Goal: Check status: Check status

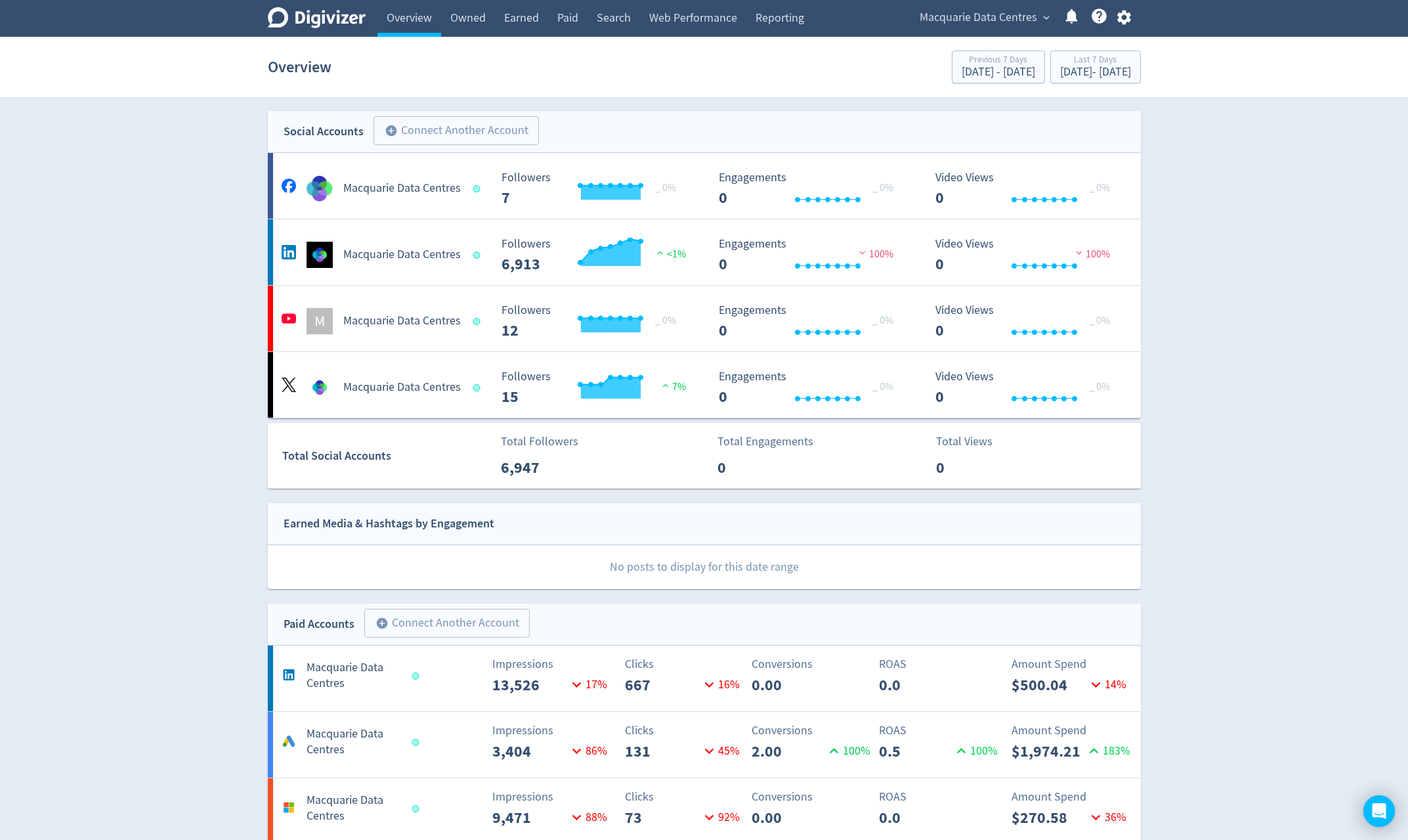
click at [950, 21] on span "Macquarie Data Centres" at bounding box center [978, 17] width 118 height 21
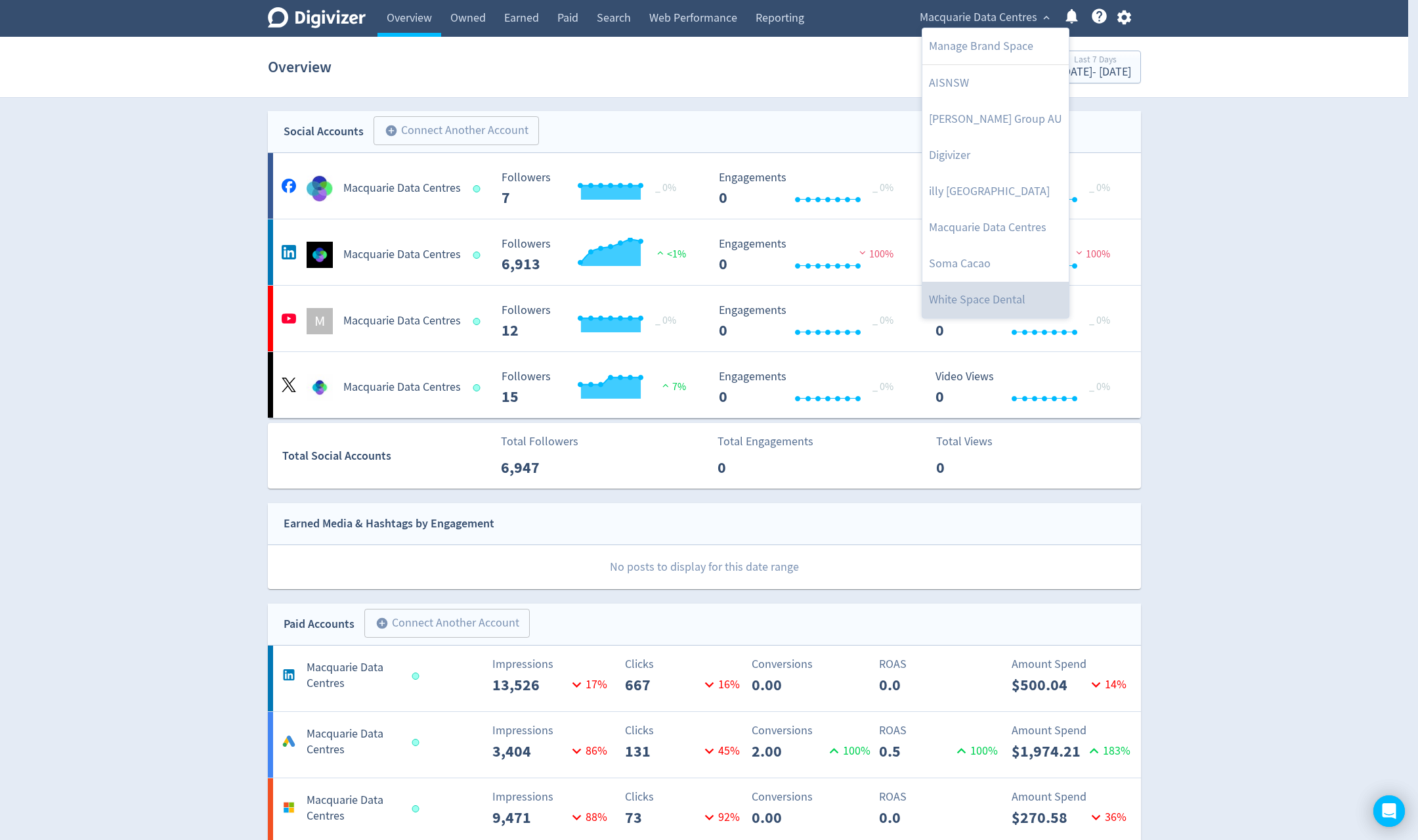
click at [999, 289] on link "White Space Dental" at bounding box center [996, 299] width 147 height 36
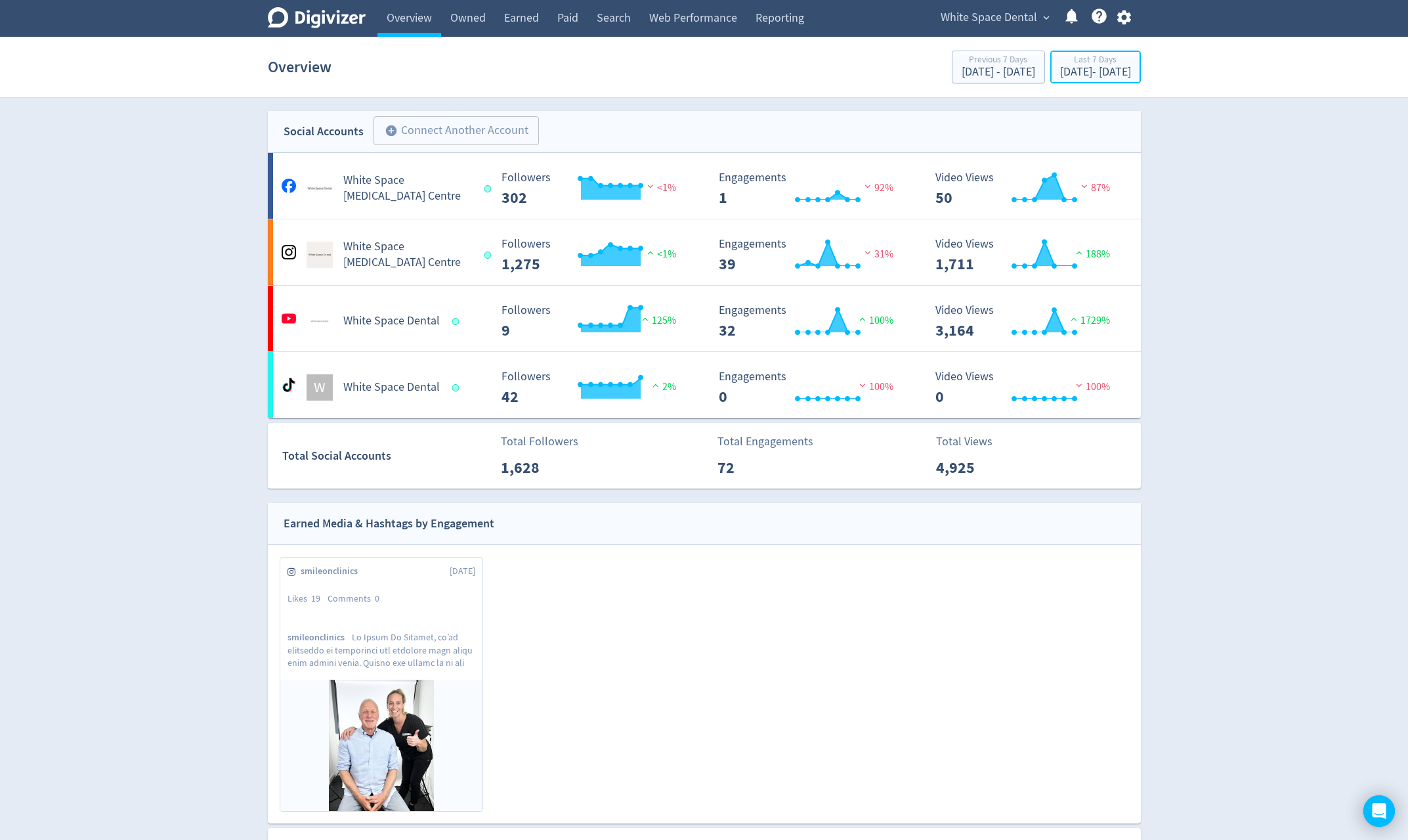
click at [1083, 73] on div "[DATE] - [DATE]" at bounding box center [1096, 71] width 71 height 12
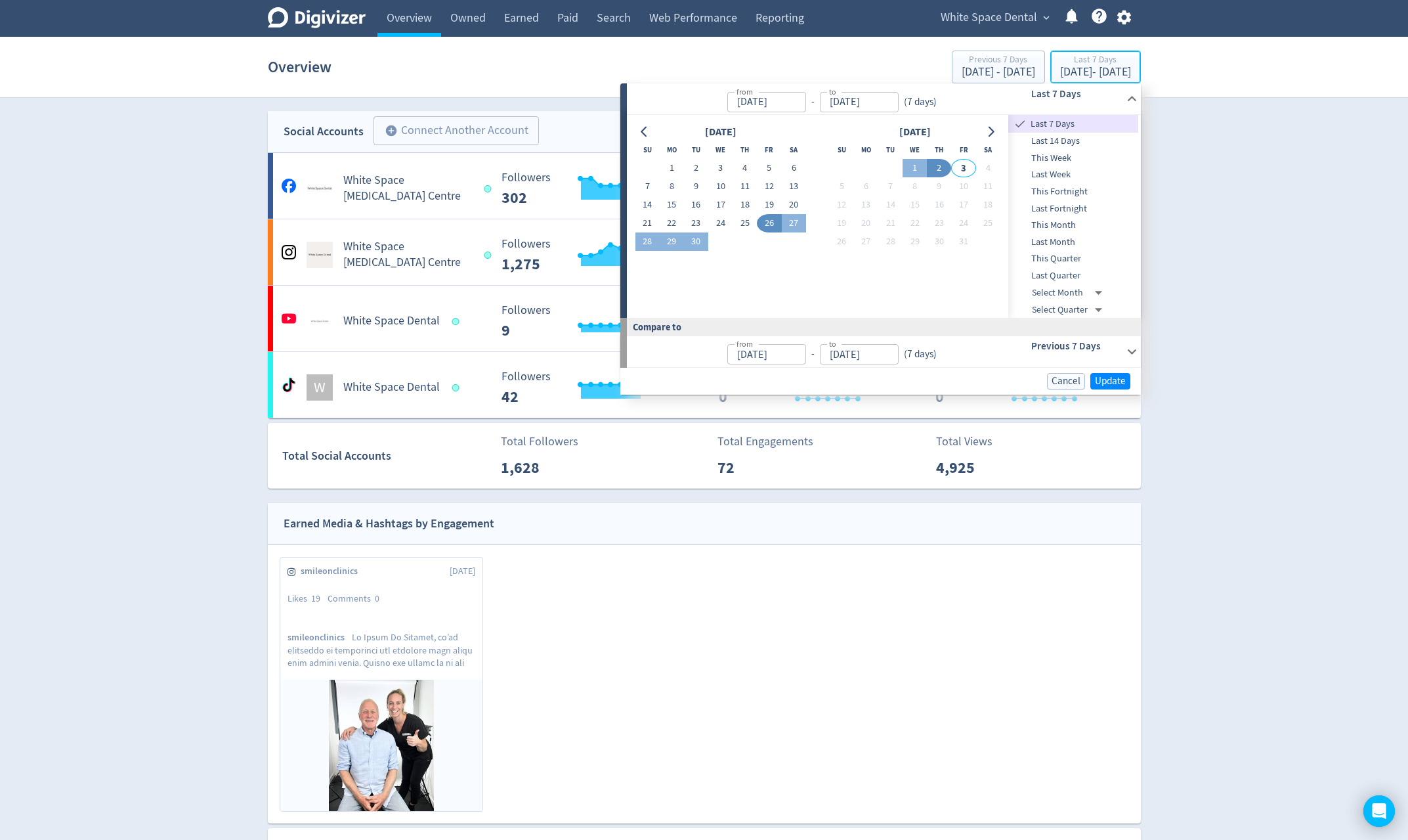
type input "[DATE]"
click at [943, 169] on button "2" at bounding box center [939, 168] width 24 height 18
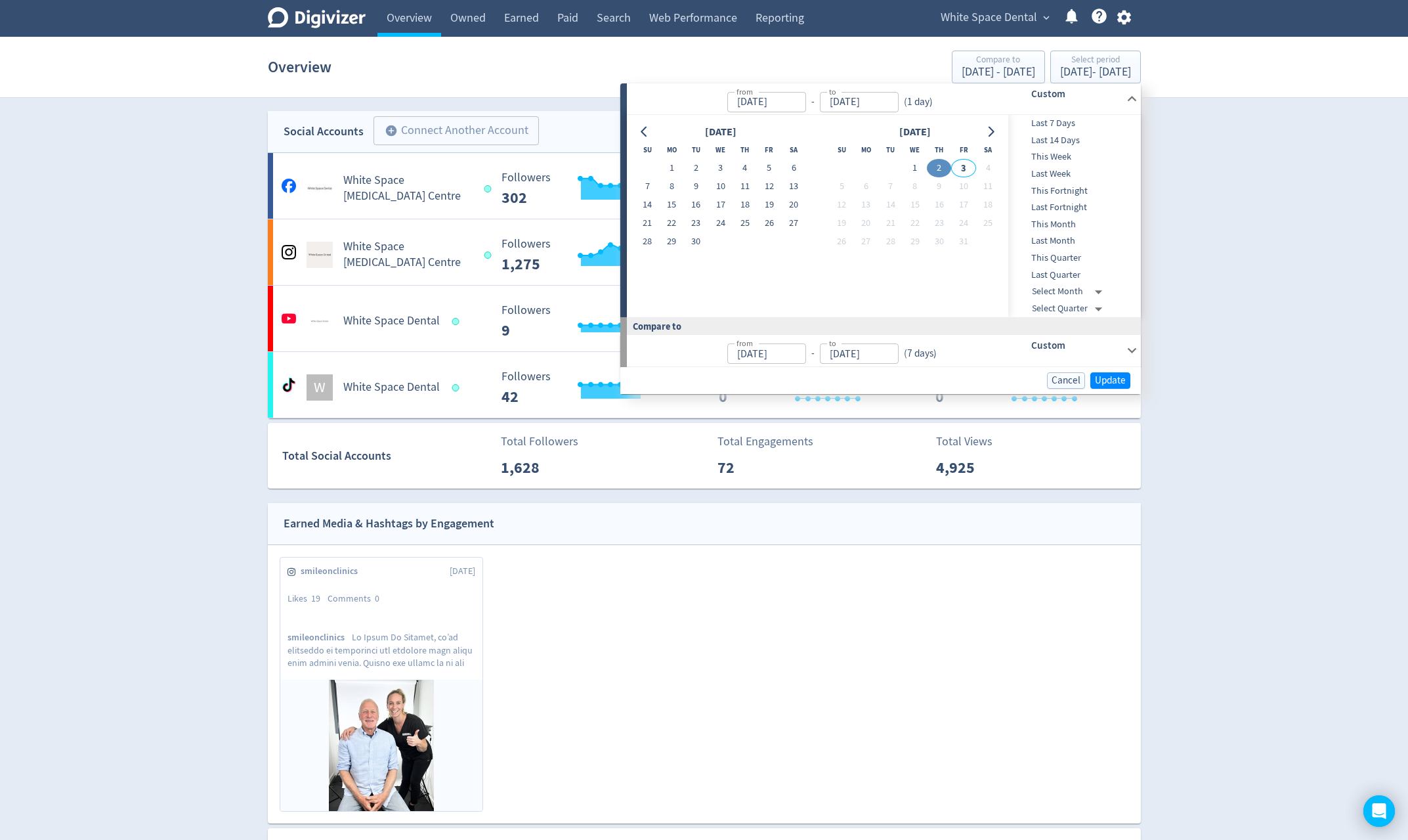
click at [788, 206] on button "20" at bounding box center [794, 204] width 24 height 18
type input "[DATE]"
click at [940, 166] on button "2" at bounding box center [939, 168] width 24 height 18
type input "[DATE]"
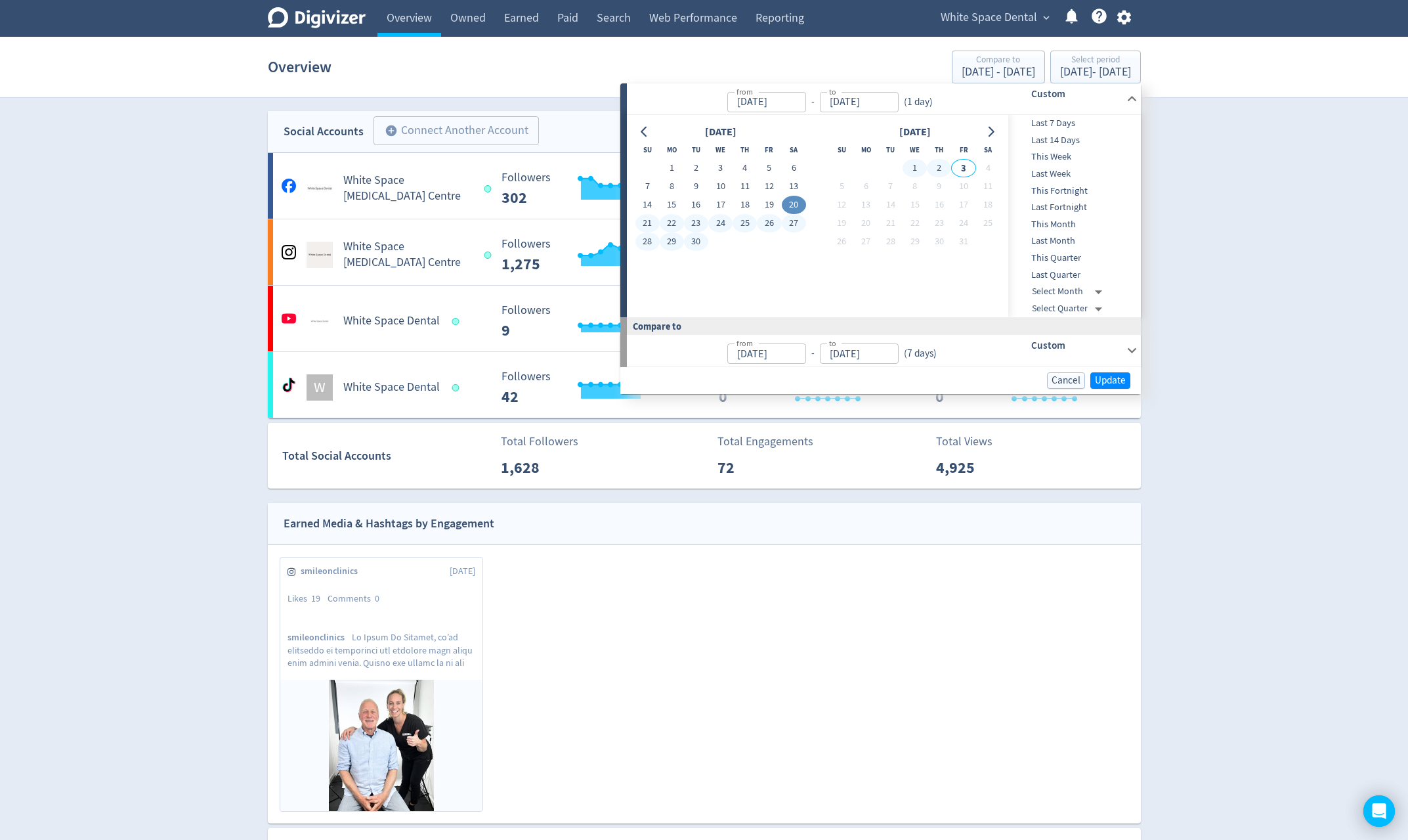
type input "[DATE]"
click at [1110, 379] on span "Update" at bounding box center [1110, 380] width 31 height 10
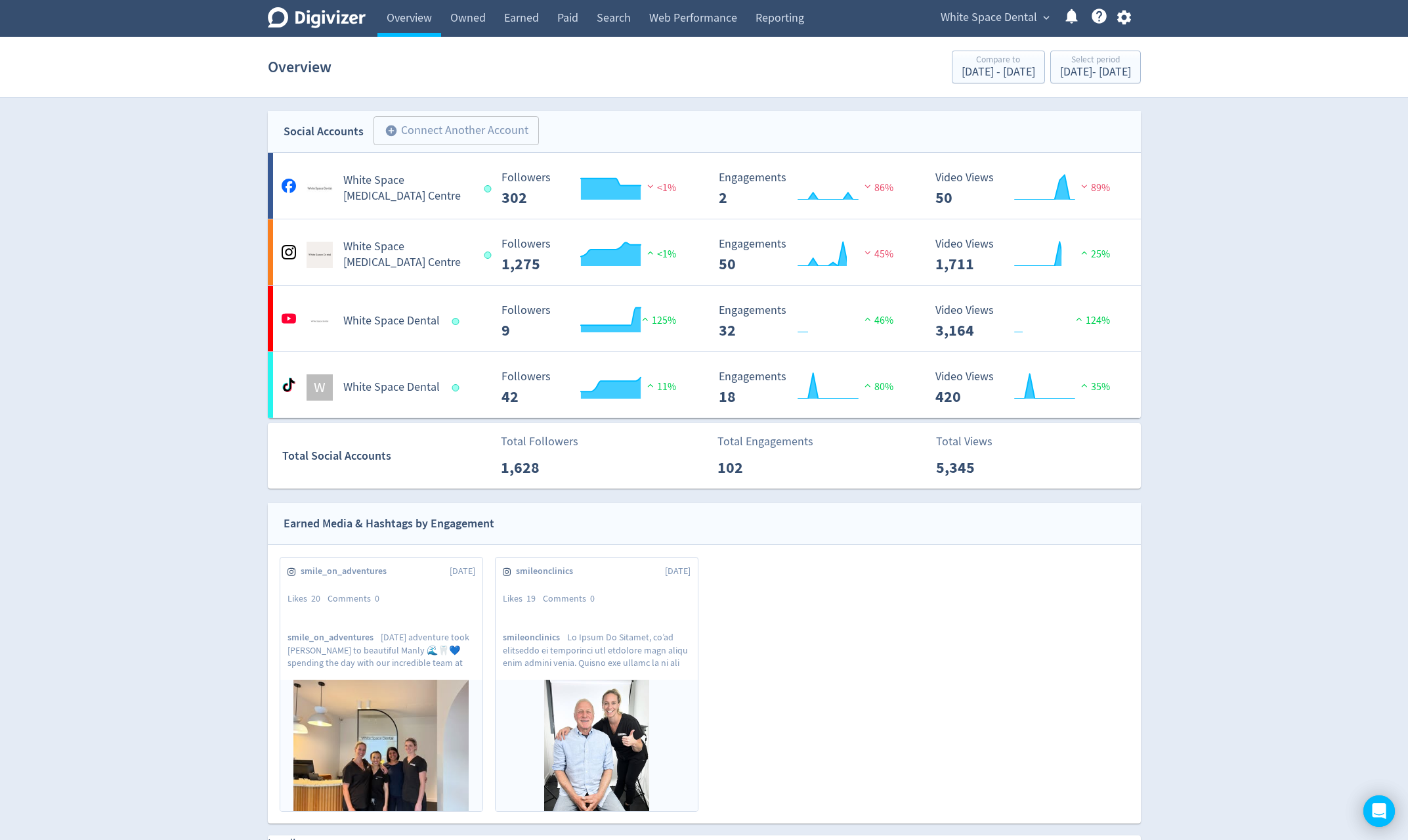
click at [573, 24] on link "Paid" at bounding box center [568, 18] width 40 height 37
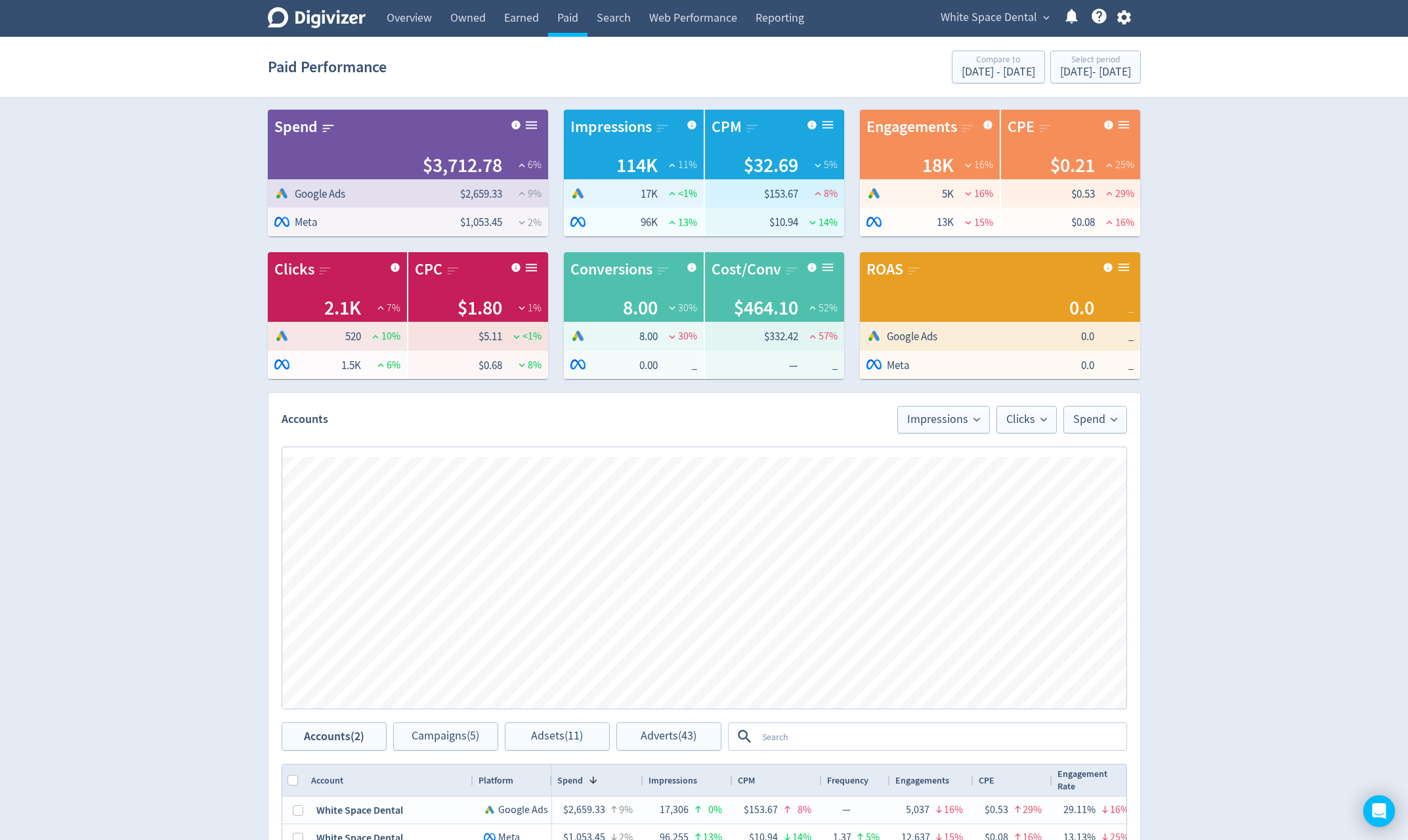
click at [1228, 514] on div "Digivizer Logo [PERSON_NAME] Logo Overview Owned Earned Paid Search Web Perform…" at bounding box center [704, 593] width 1408 height 1187
click at [1074, 71] on div "[DATE] - [DATE]" at bounding box center [1096, 71] width 71 height 12
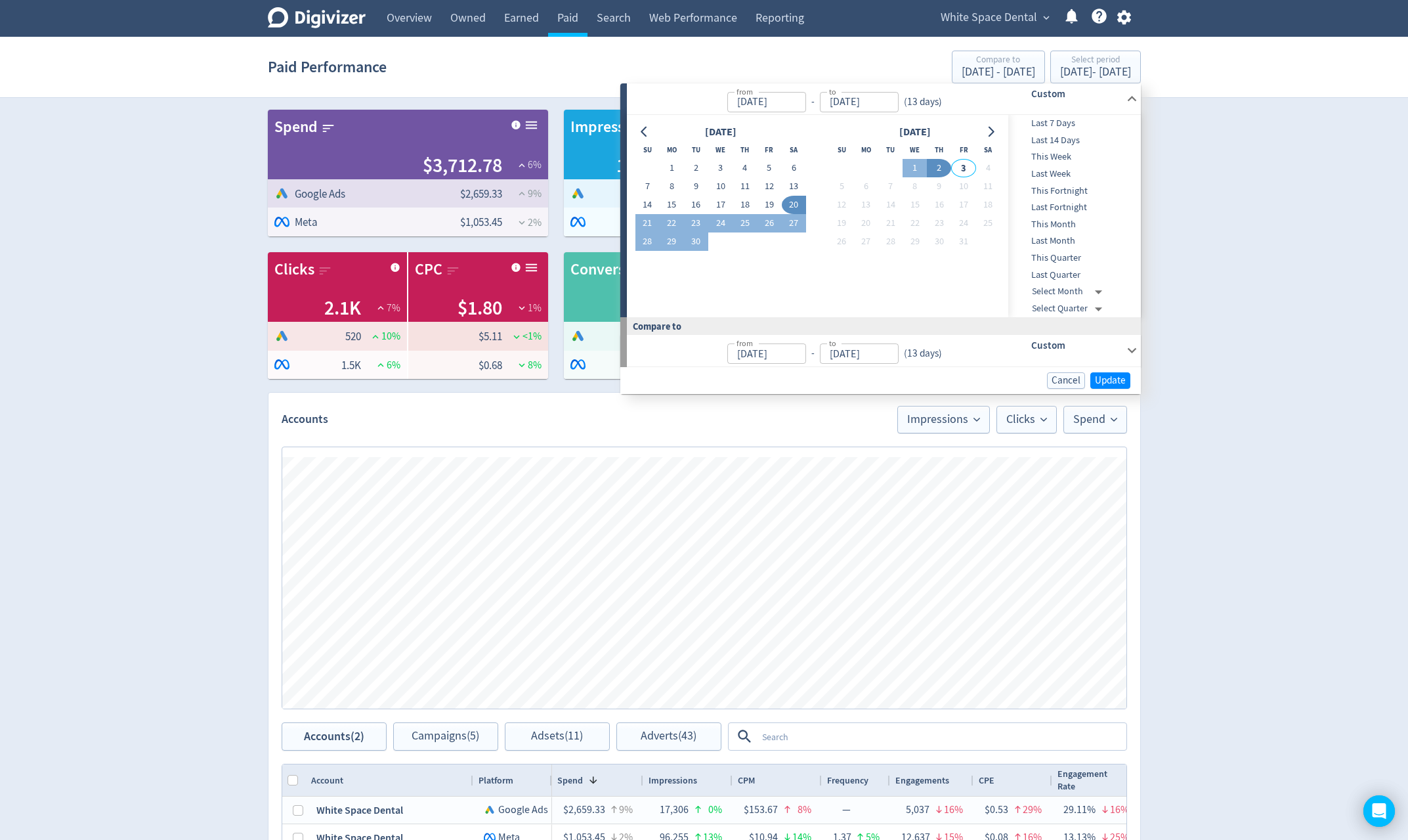
click at [648, 136] on icon "Go to previous month" at bounding box center [645, 132] width 11 height 11
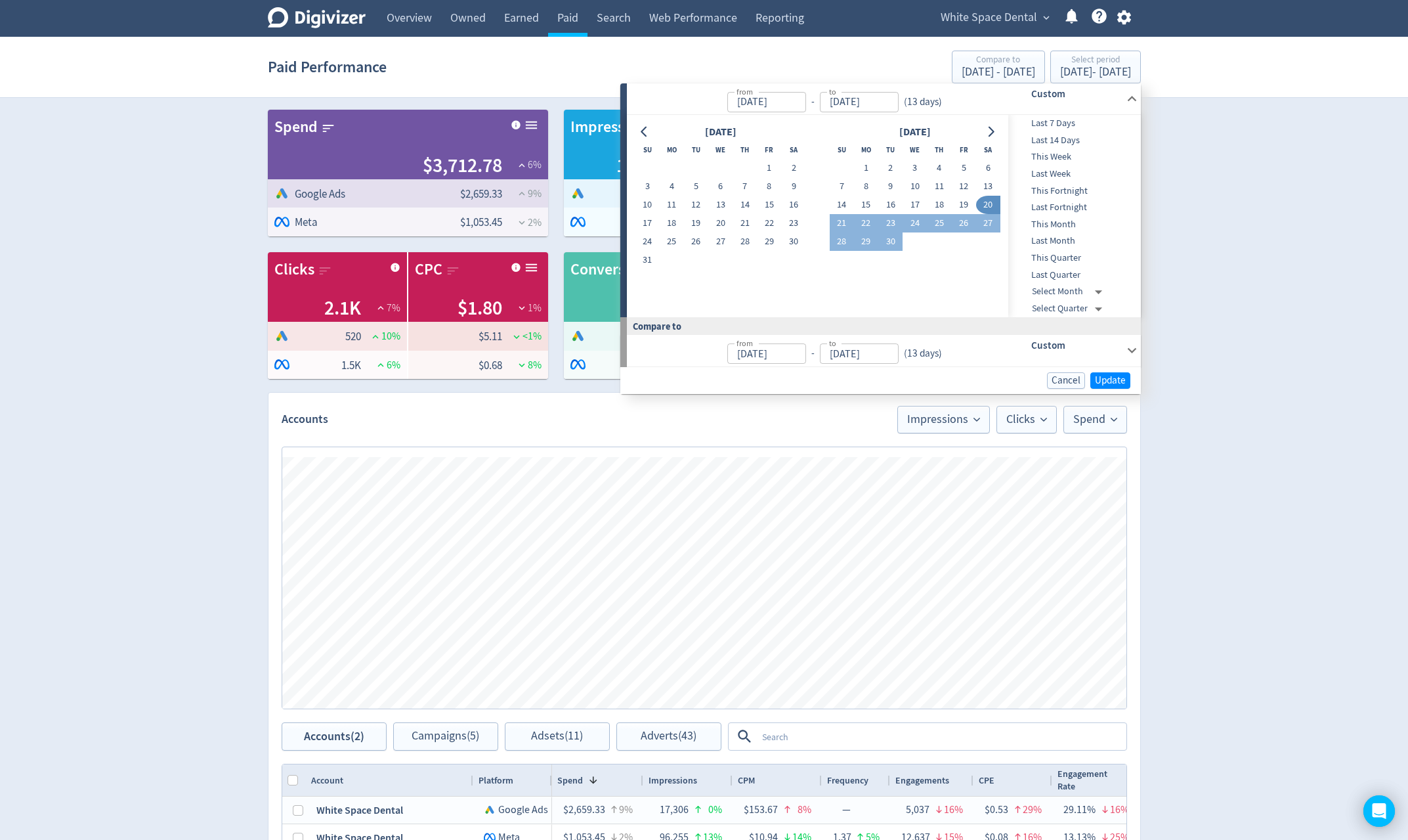
click at [766, 171] on button "1" at bounding box center [769, 168] width 24 height 18
type input "[DATE]"
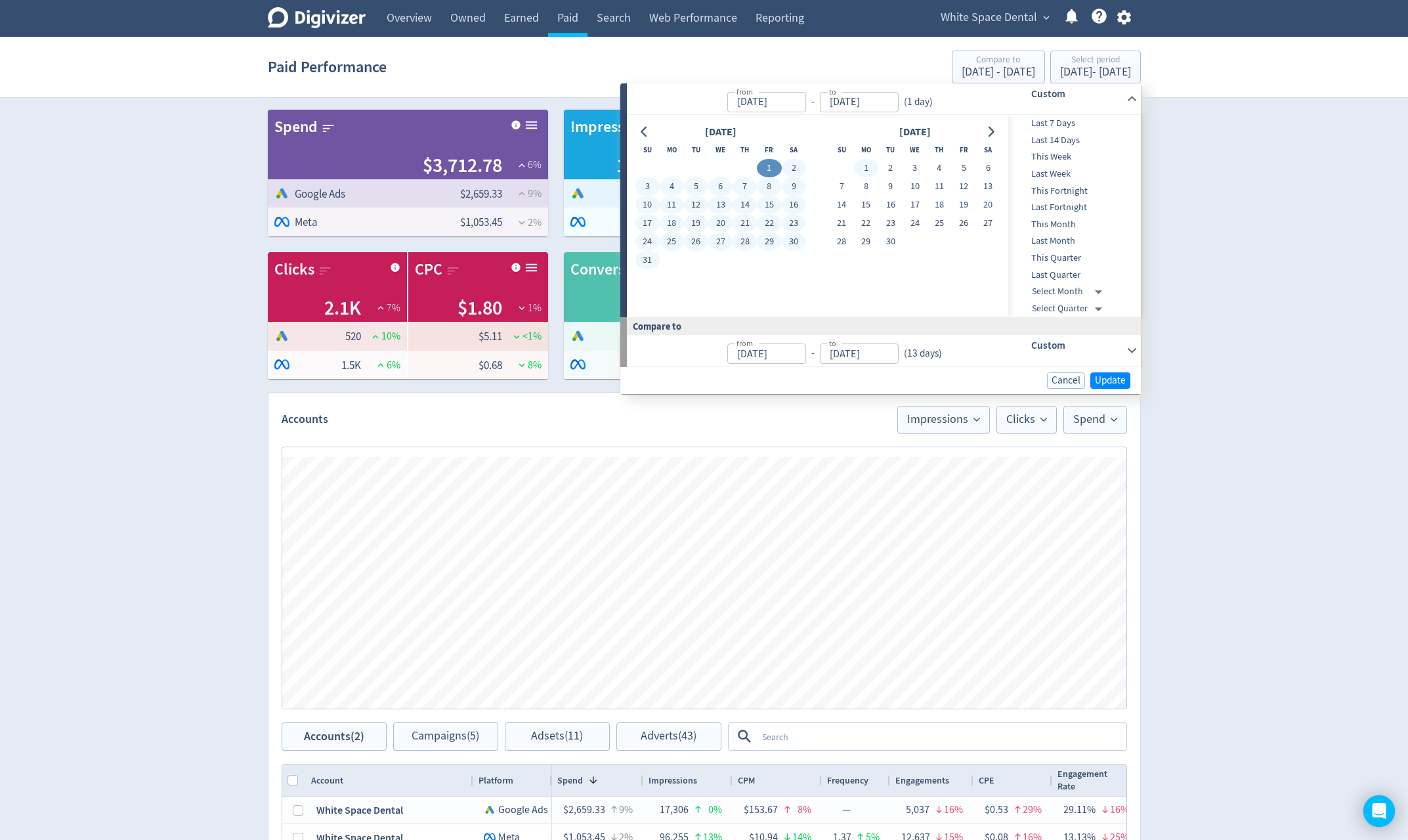
click at [868, 166] on button "1" at bounding box center [866, 168] width 24 height 18
type input "[DATE]"
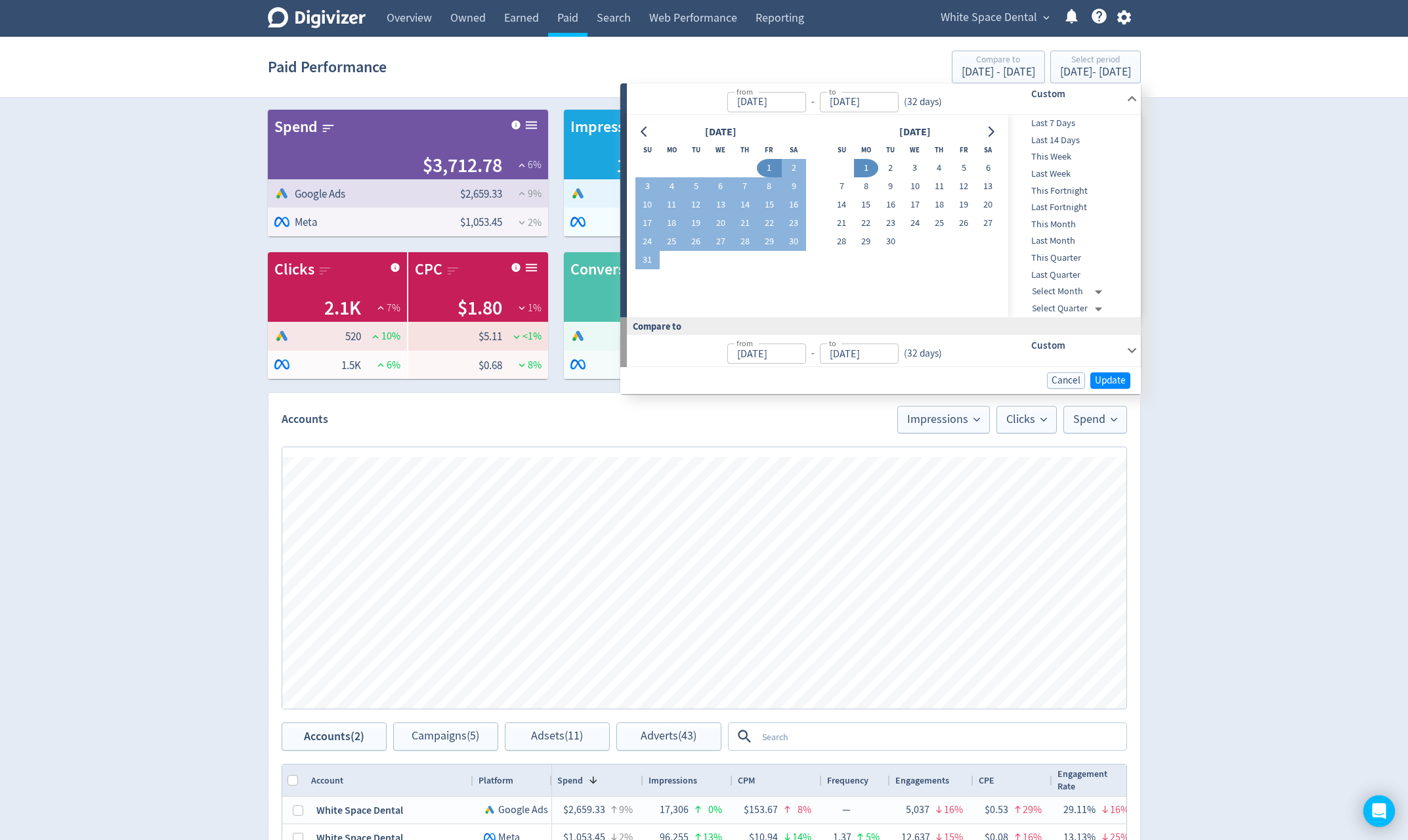
click at [870, 174] on button "1" at bounding box center [866, 168] width 24 height 18
type input "[DATE]"
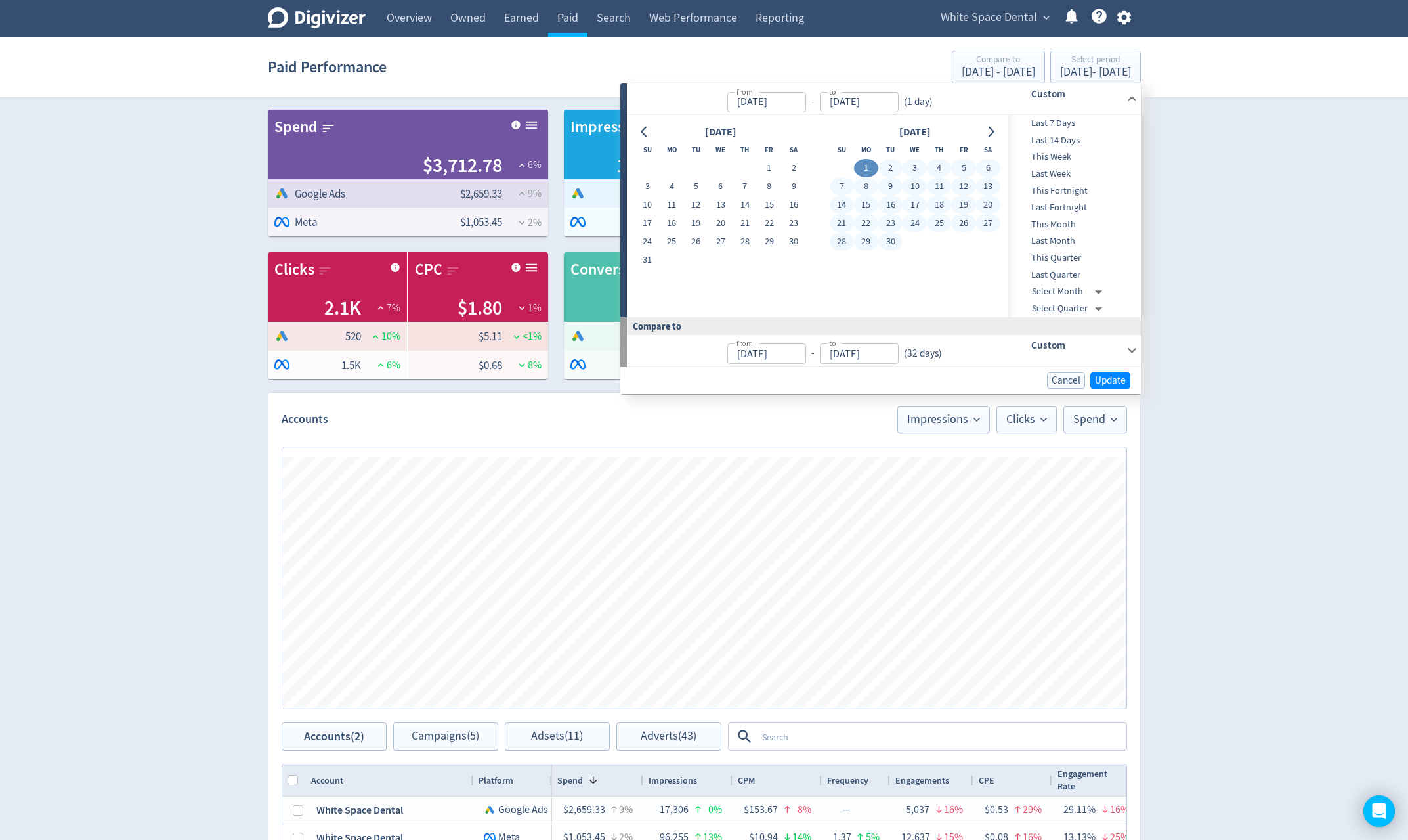
click at [893, 242] on button "30" at bounding box center [890, 241] width 24 height 18
type input "[DATE]"
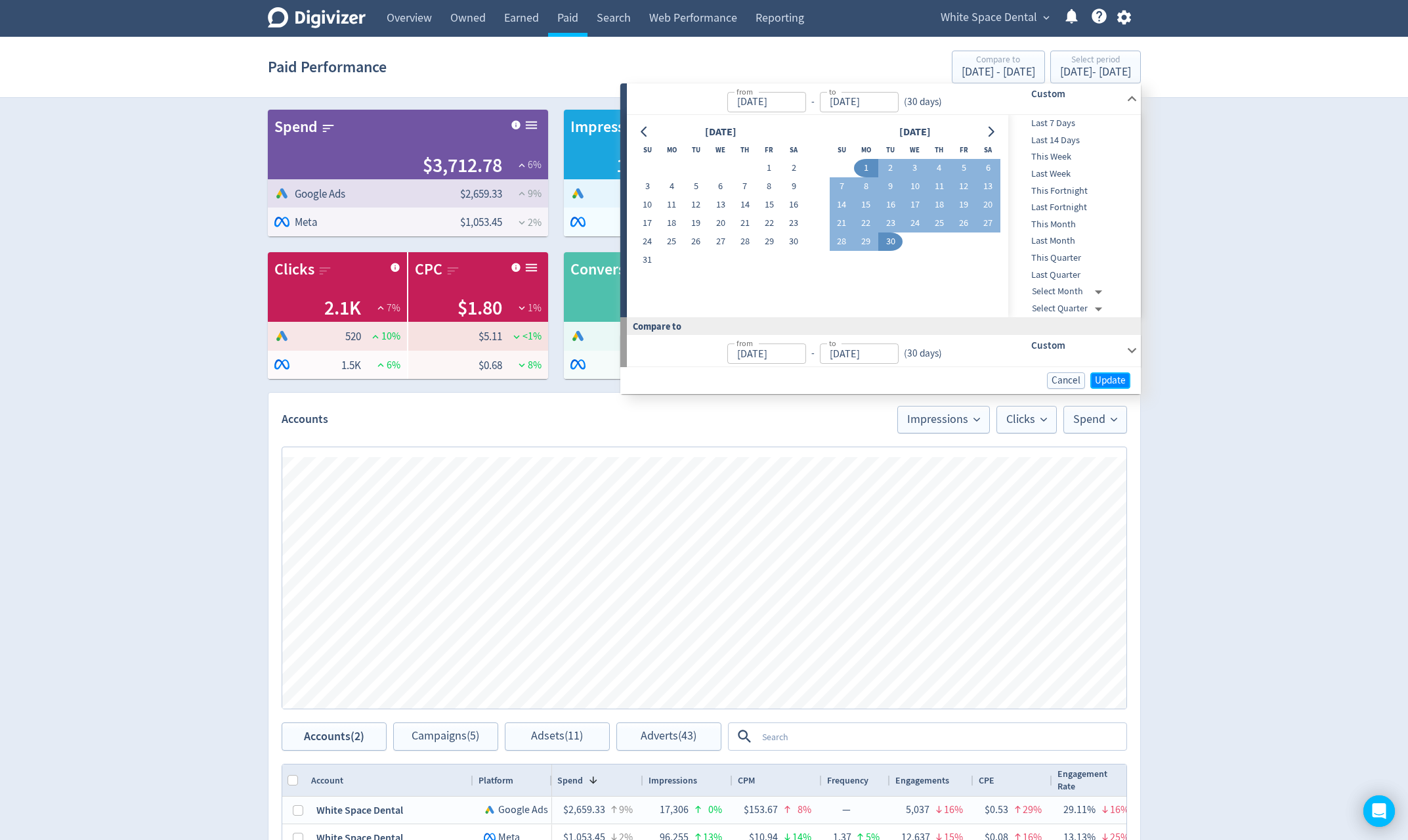
click at [1116, 380] on span "Update" at bounding box center [1110, 380] width 31 height 10
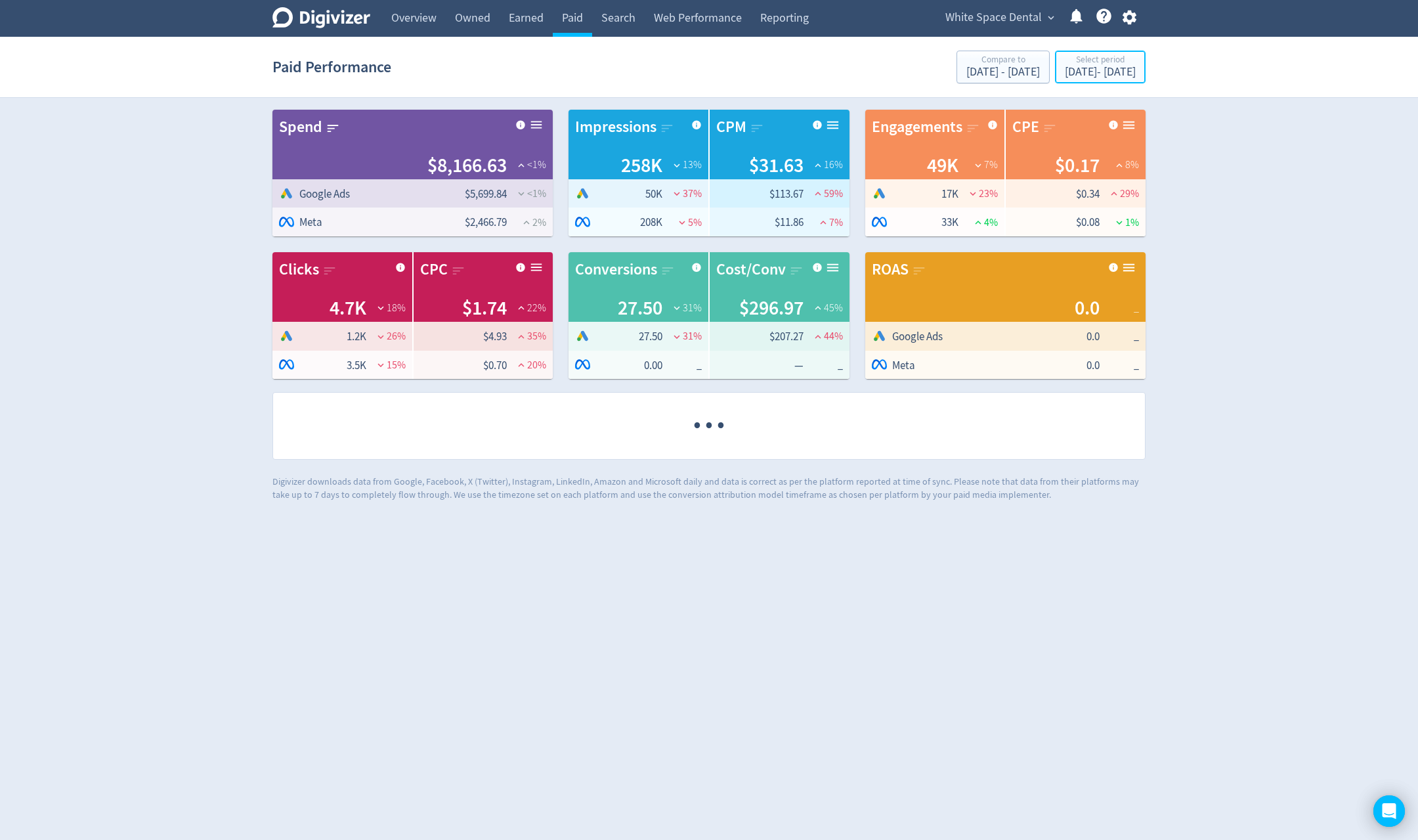
click at [1103, 75] on div "[DATE] - [DATE]" at bounding box center [1101, 71] width 71 height 12
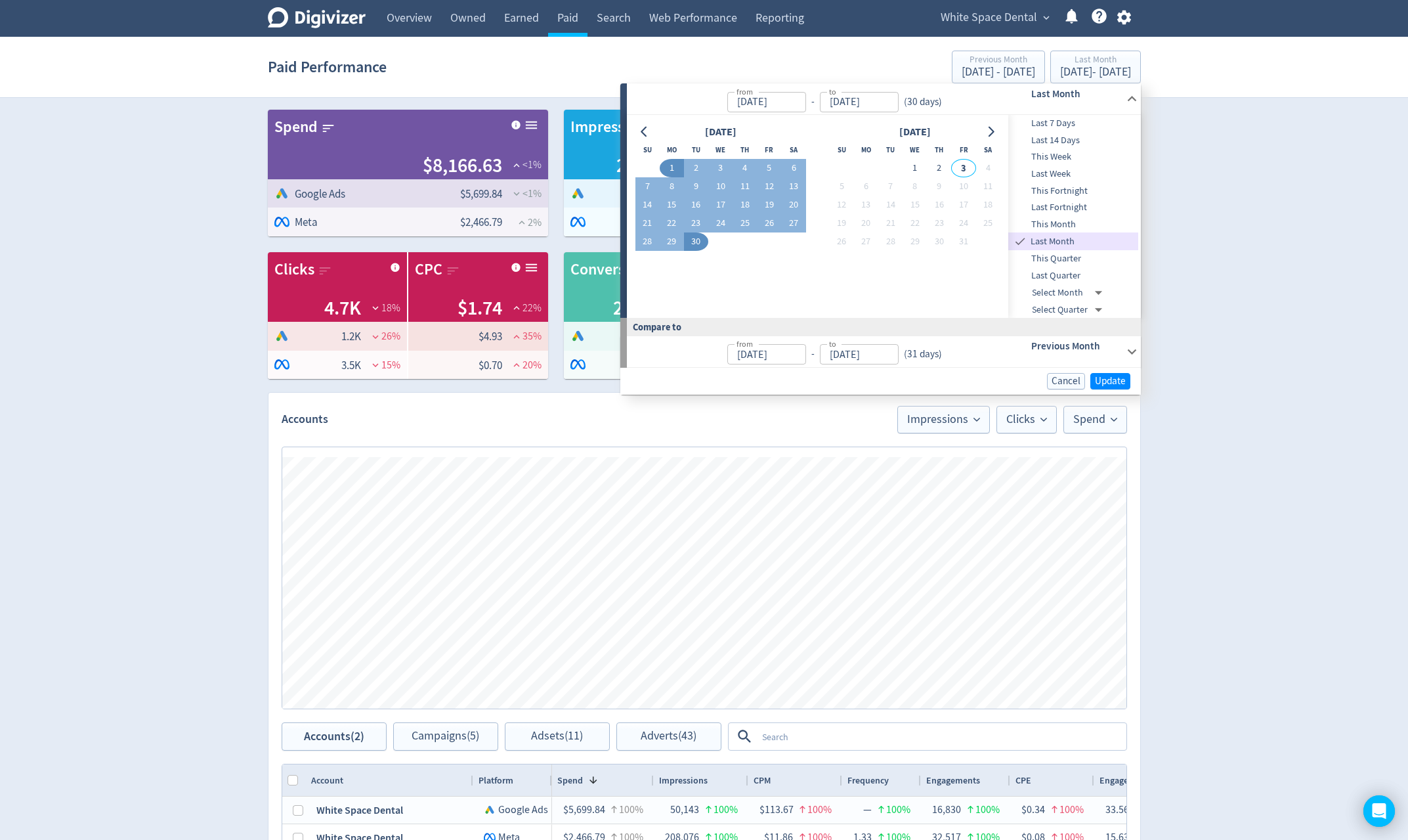
type input "[DATE]"
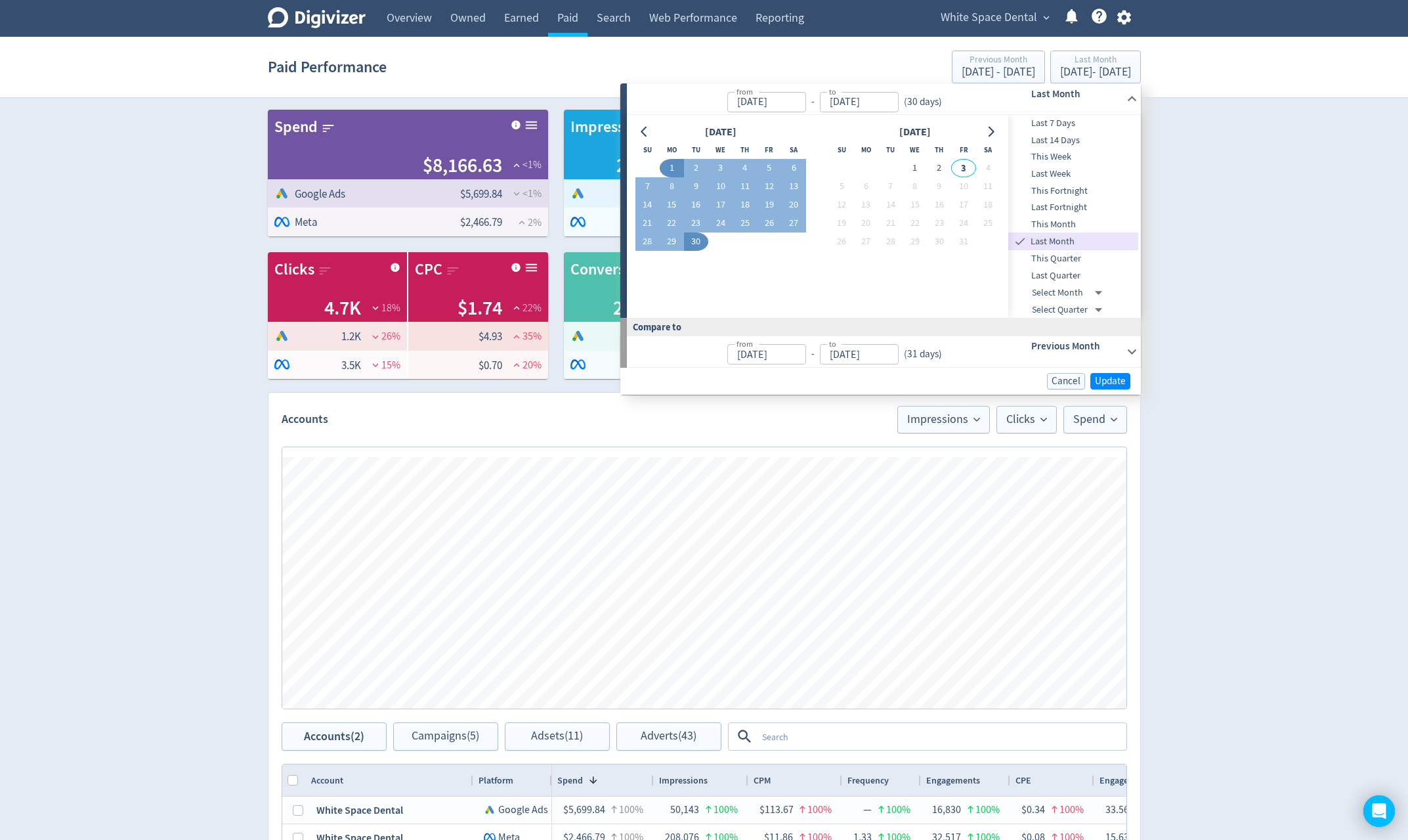
type input "[DATE]"
click at [1121, 379] on span "Update" at bounding box center [1110, 381] width 31 height 10
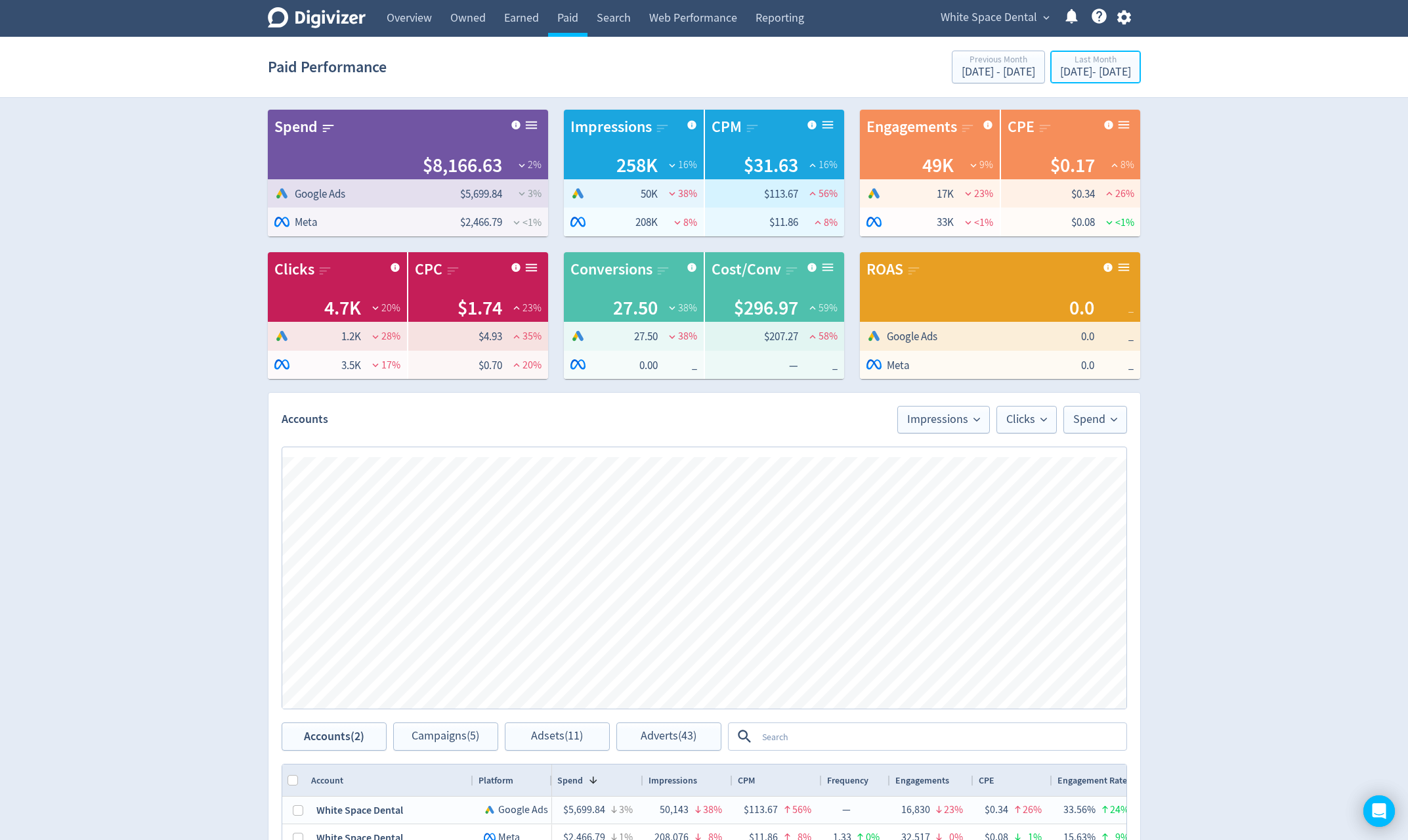
click at [1109, 68] on div "[DATE] - [DATE]" at bounding box center [1096, 71] width 71 height 12
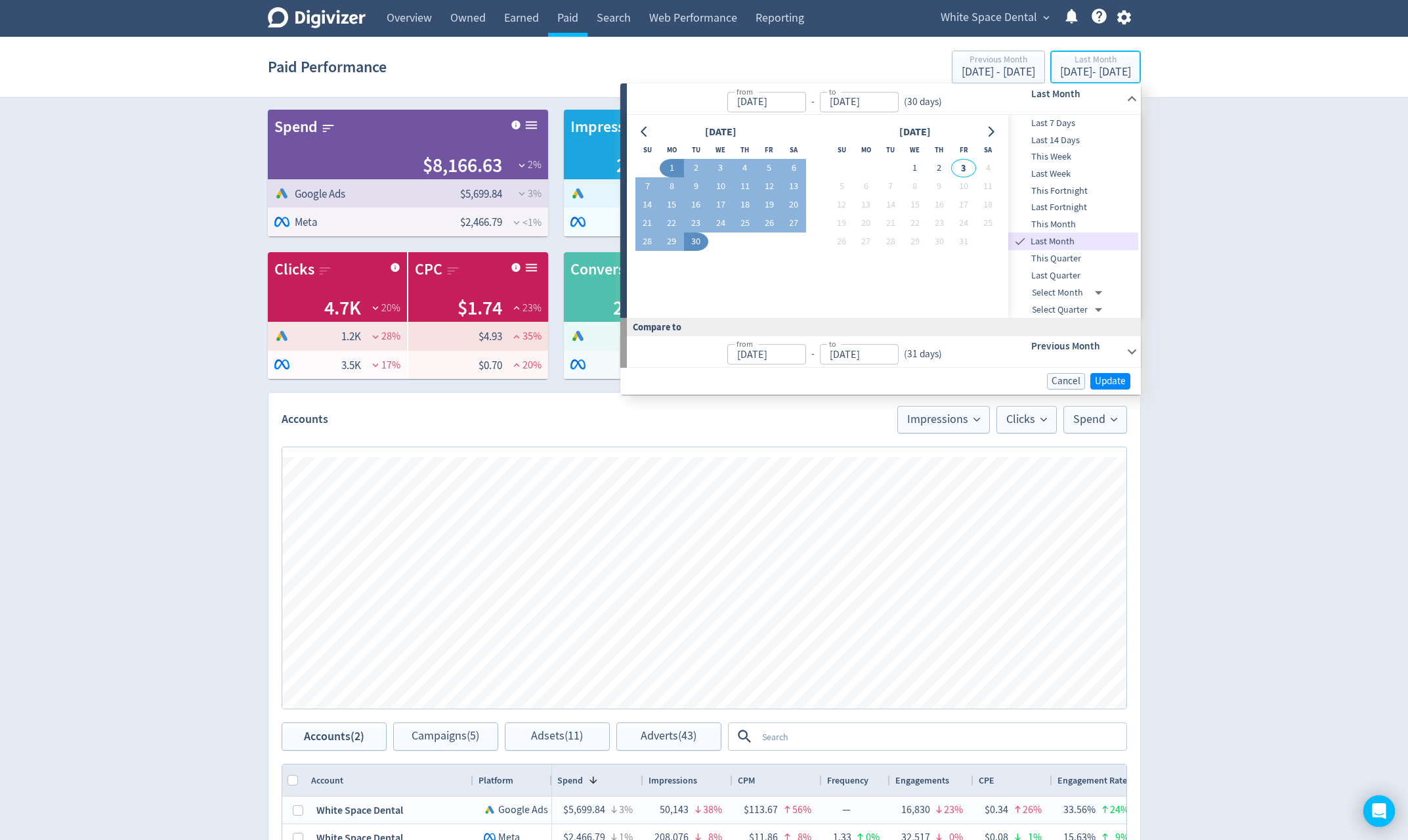
type input "[DATE]"
click at [804, 206] on button "20" at bounding box center [794, 204] width 24 height 18
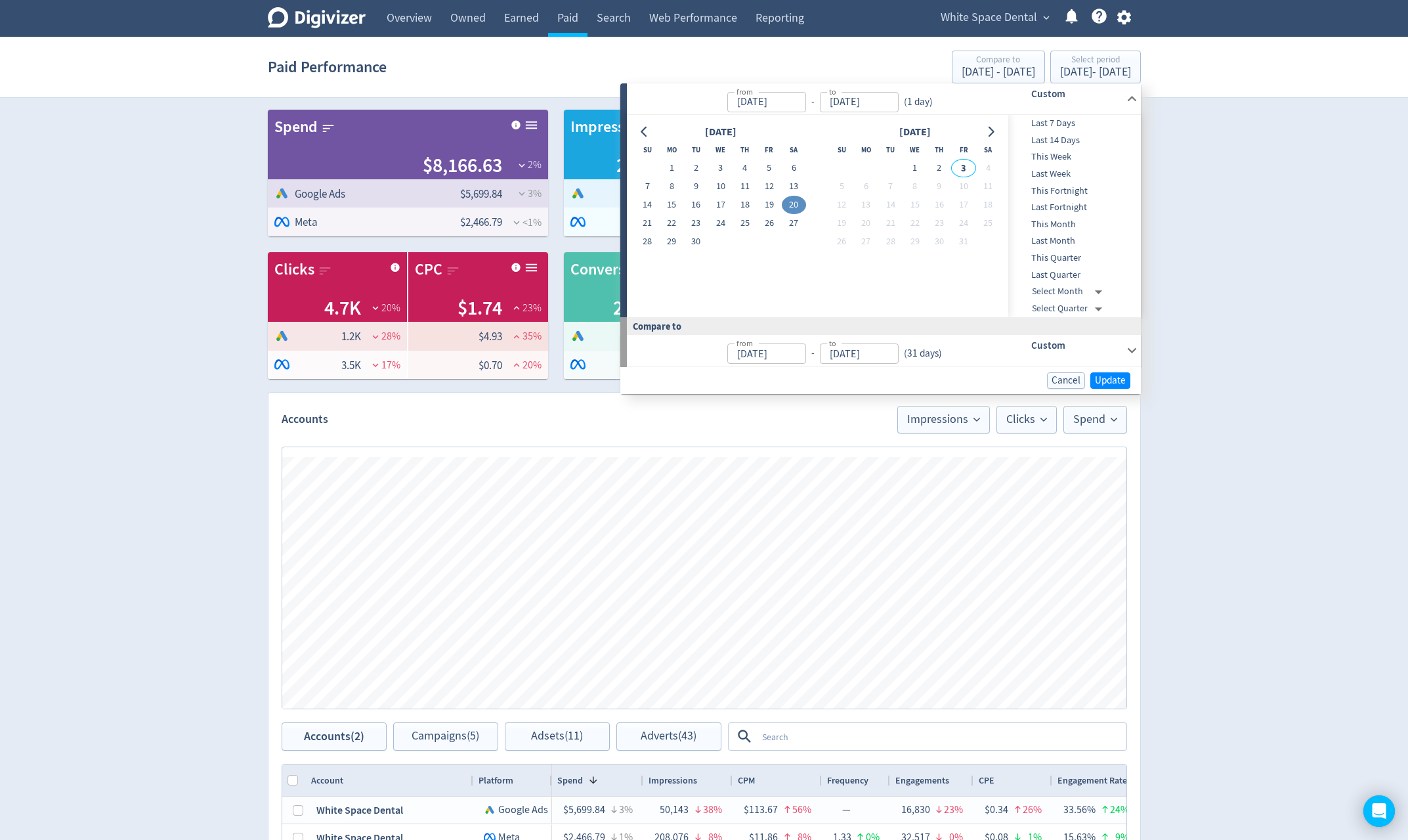
type input "[DATE]"
click at [938, 169] on button "2" at bounding box center [939, 168] width 24 height 18
type input "[DATE]"
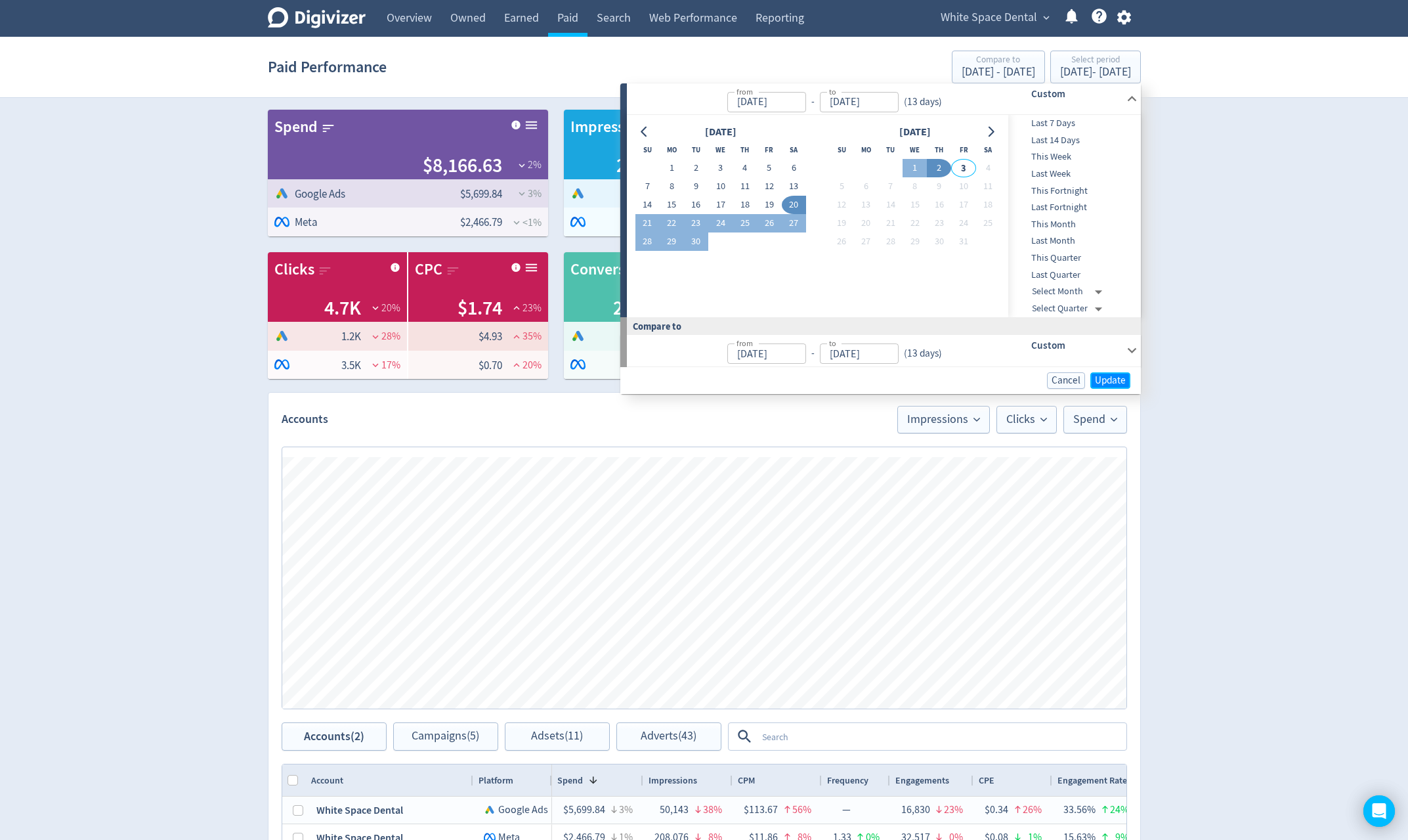
click at [1116, 382] on span "Update" at bounding box center [1110, 380] width 31 height 10
